Goal: Task Accomplishment & Management: Manage account settings

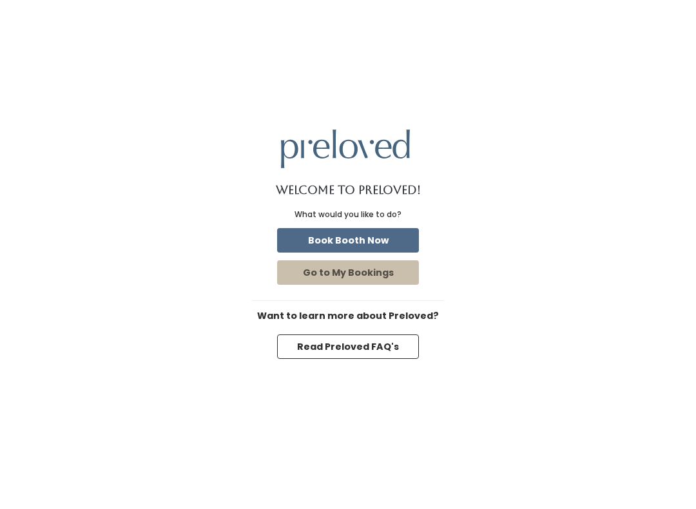
click at [330, 242] on button "Book Booth Now" at bounding box center [348, 240] width 142 height 25
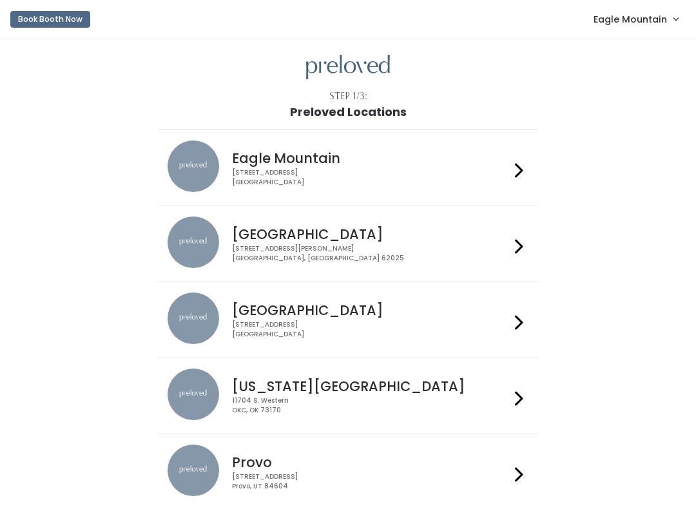
click at [632, 16] on span "Eagle Mountain" at bounding box center [631, 19] width 74 height 14
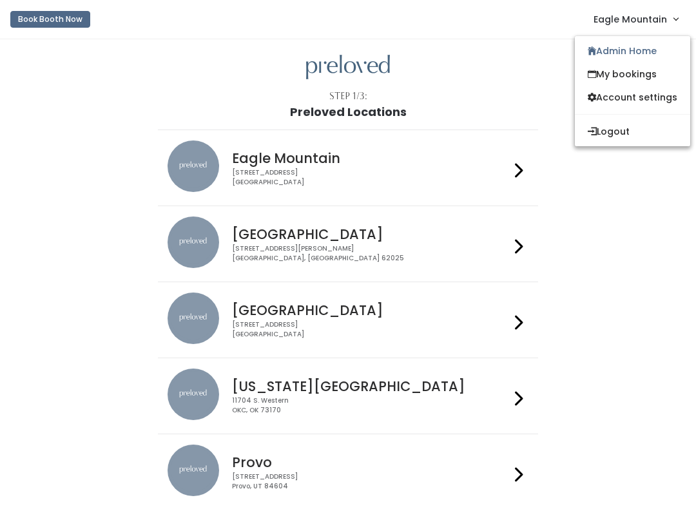
click at [591, 41] on link "Admin Home" at bounding box center [632, 50] width 115 height 23
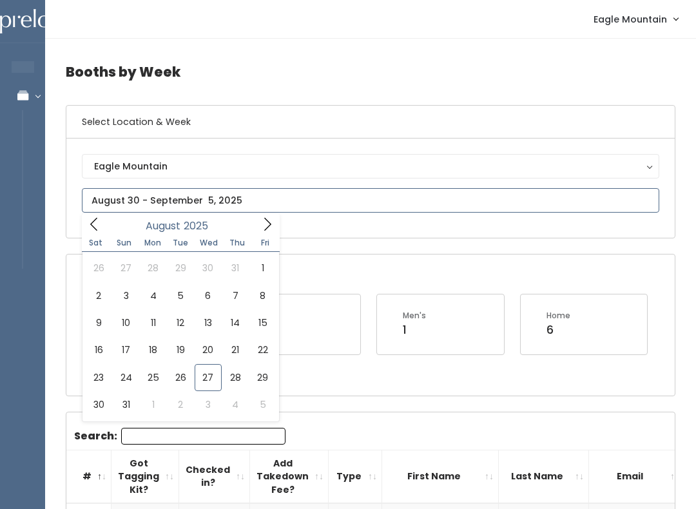
type input "August 23 to August 29"
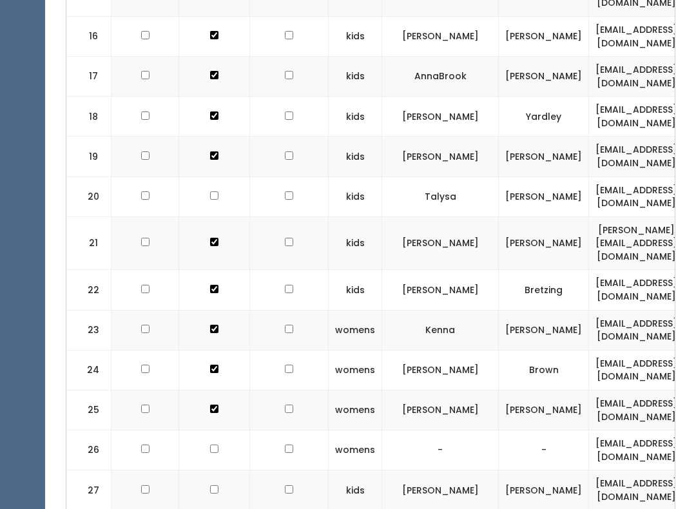
scroll to position [905, 0]
